Goal: Task Accomplishment & Management: Manage account settings

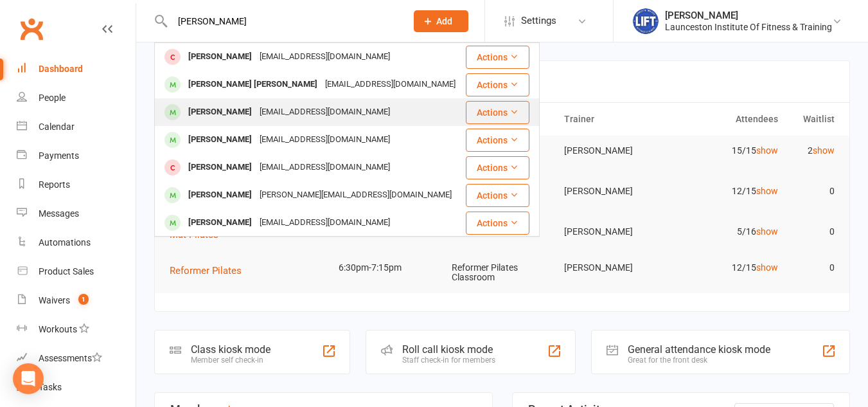
type input "[PERSON_NAME]"
click at [272, 116] on div "[EMAIL_ADDRESS][DOMAIN_NAME]" at bounding box center [325, 112] width 138 height 19
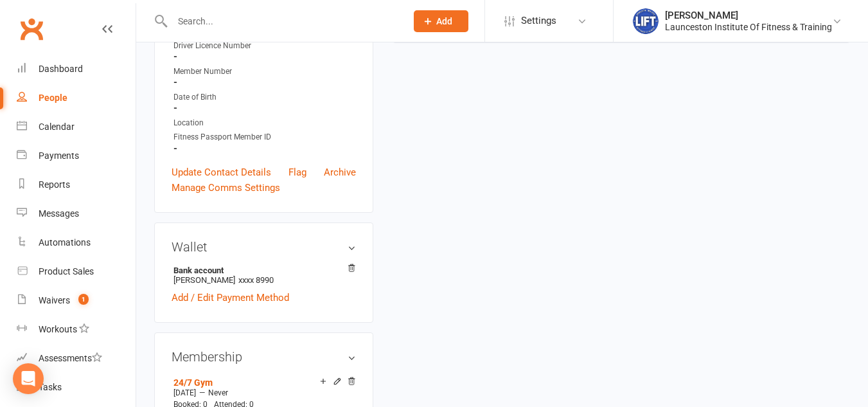
scroll to position [361, 0]
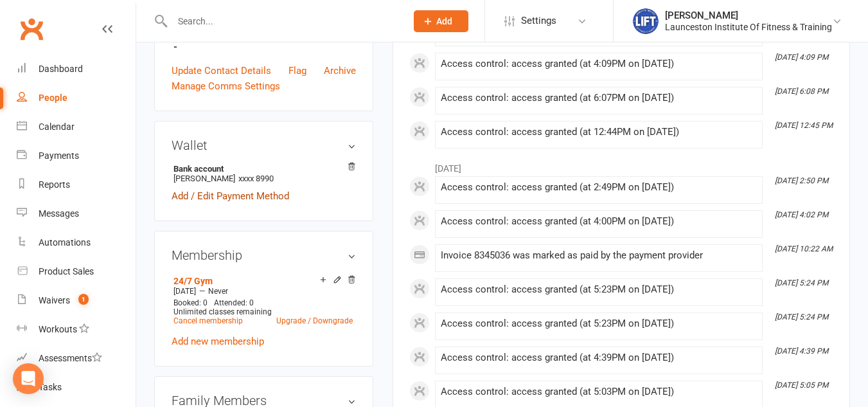
click at [269, 204] on link "Add / Edit Payment Method" at bounding box center [230, 195] width 118 height 15
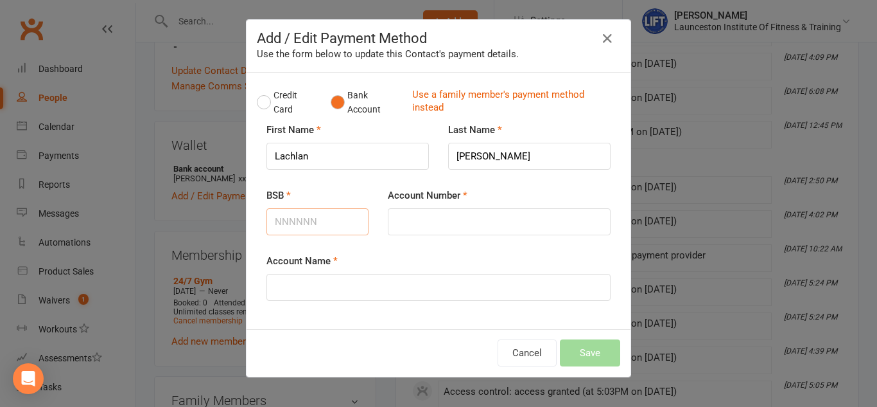
click at [301, 216] on input "BSB" at bounding box center [318, 221] width 102 height 27
click at [417, 226] on input "Account Number" at bounding box center [499, 221] width 223 height 27
paste input "318096623"
type input "318096623"
click at [317, 217] on input "BSB" at bounding box center [318, 221] width 102 height 27
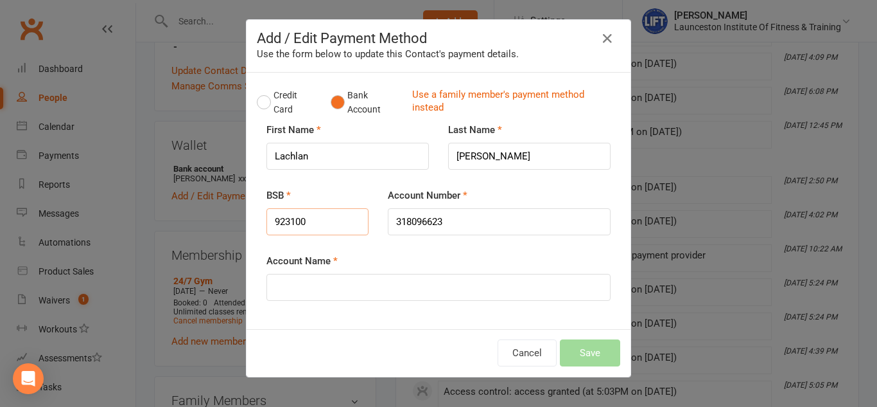
type input "923100"
click at [358, 283] on input "Account Name" at bounding box center [439, 287] width 344 height 27
type input "[PERSON_NAME]"
drag, startPoint x: 358, startPoint y: 283, endPoint x: 52, endPoint y: 1, distance: 415.9
click at [57, 10] on div "Add / Edit Payment Method Use the form below to update this Contact's payment d…" at bounding box center [438, 203] width 877 height 407
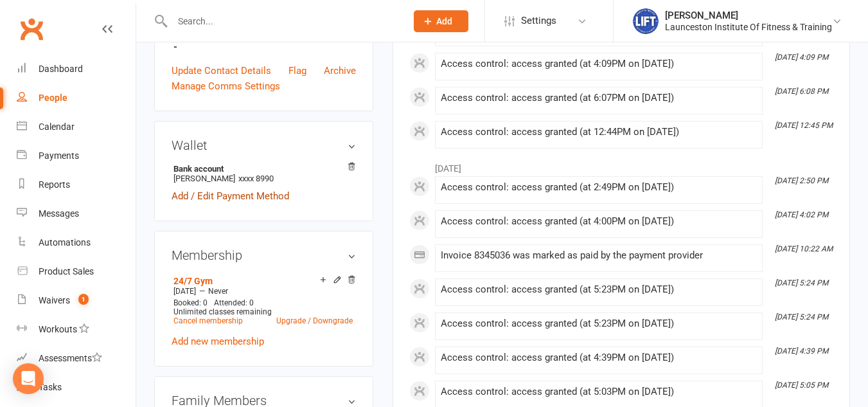
click at [261, 204] on link "Add / Edit Payment Method" at bounding box center [230, 195] width 118 height 15
click at [256, 206] on body "Prospect Member Non-attending contact Class / event Appointment Task Membership…" at bounding box center [434, 414] width 868 height 1545
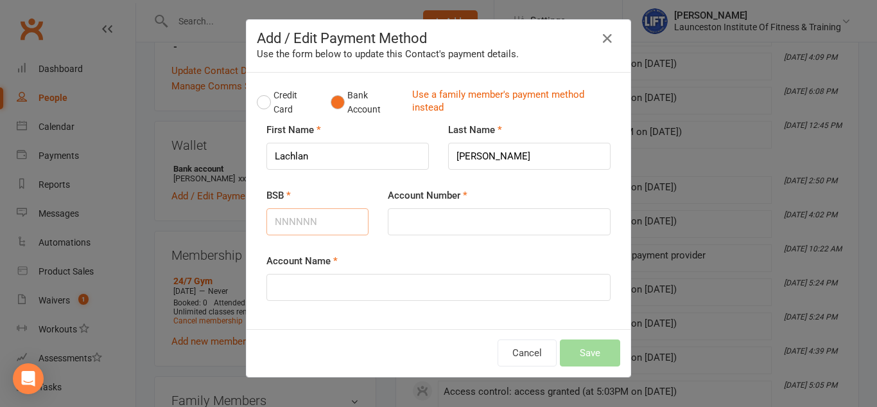
click at [301, 215] on input "BSB" at bounding box center [318, 221] width 102 height 27
type input "923100"
click at [339, 292] on input "Account Name" at bounding box center [439, 287] width 344 height 27
type input "[PERSON_NAME]"
click at [476, 224] on input "Account Number" at bounding box center [499, 221] width 223 height 27
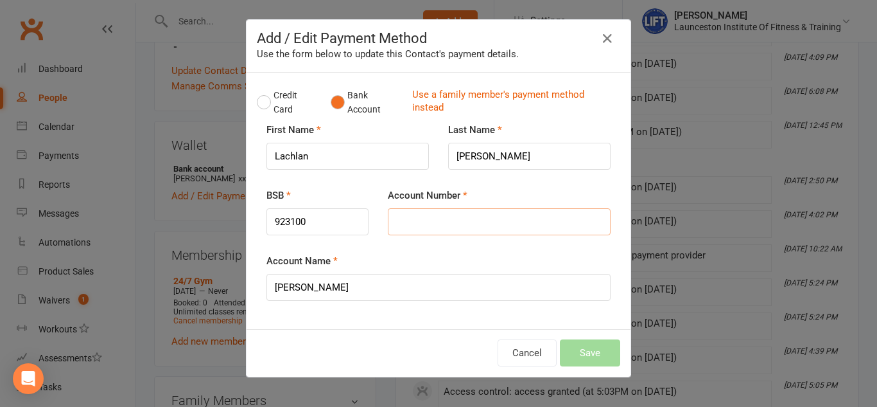
paste input "318096623"
type input "318096623"
click at [611, 360] on button "Save" at bounding box center [590, 352] width 60 height 27
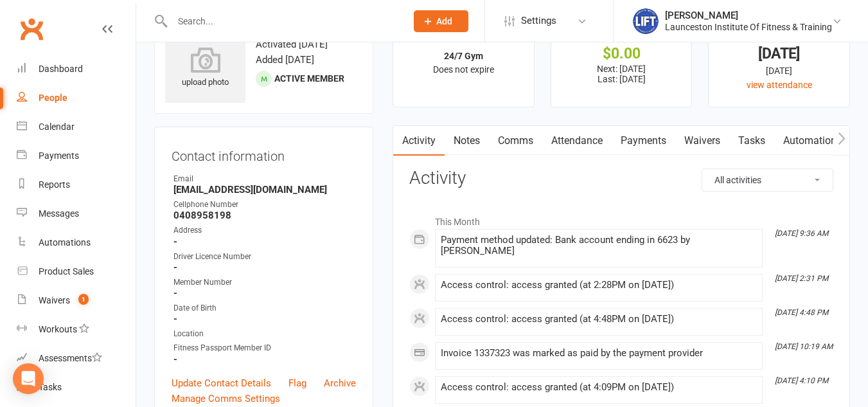
scroll to position [0, 0]
